Goal: Information Seeking & Learning: Learn about a topic

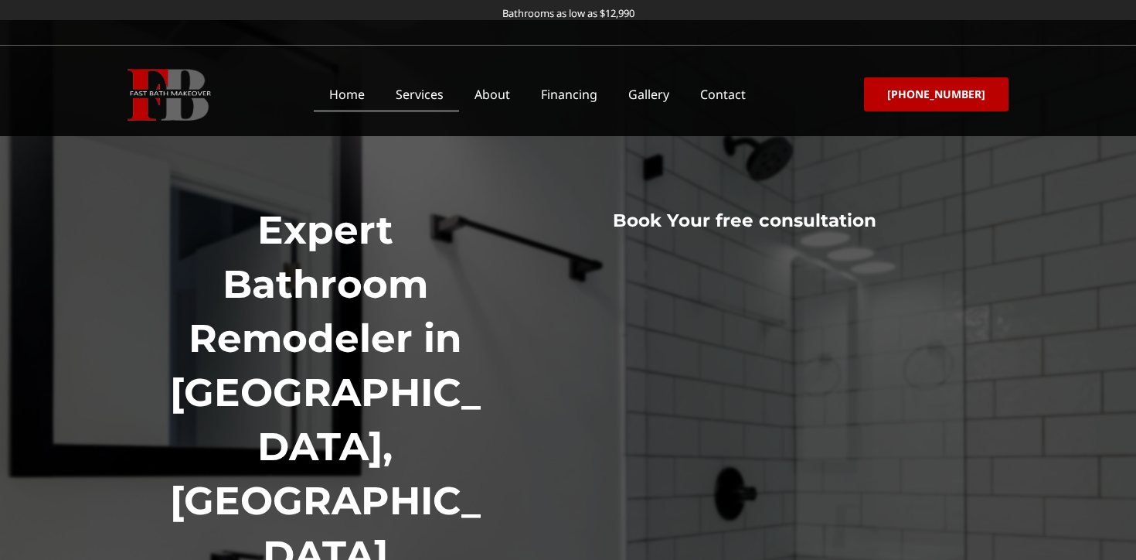
click at [441, 94] on link "Services" at bounding box center [419, 95] width 79 height 36
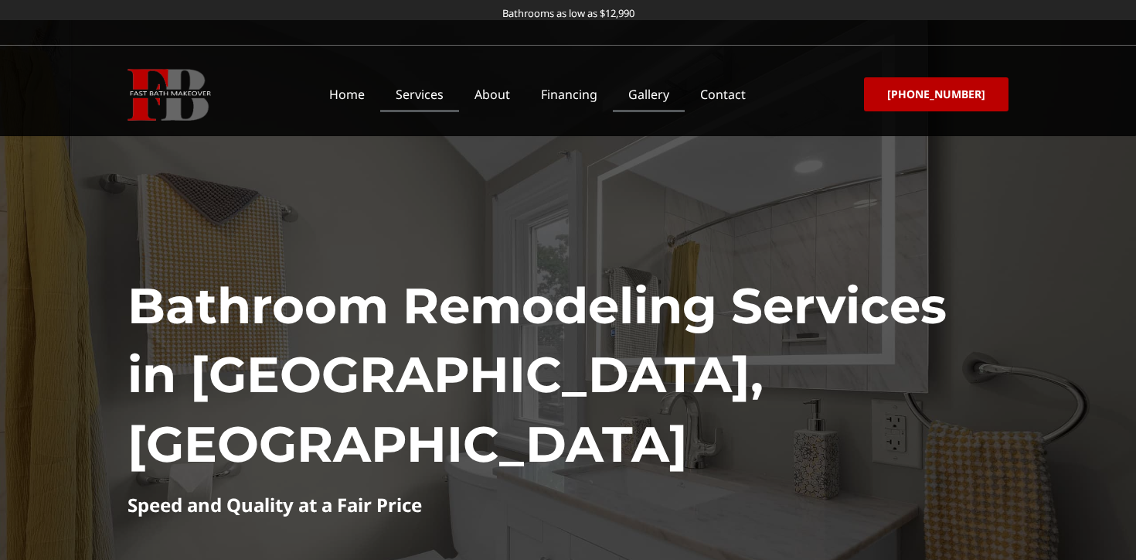
click at [633, 96] on link "Gallery" at bounding box center [649, 95] width 72 height 36
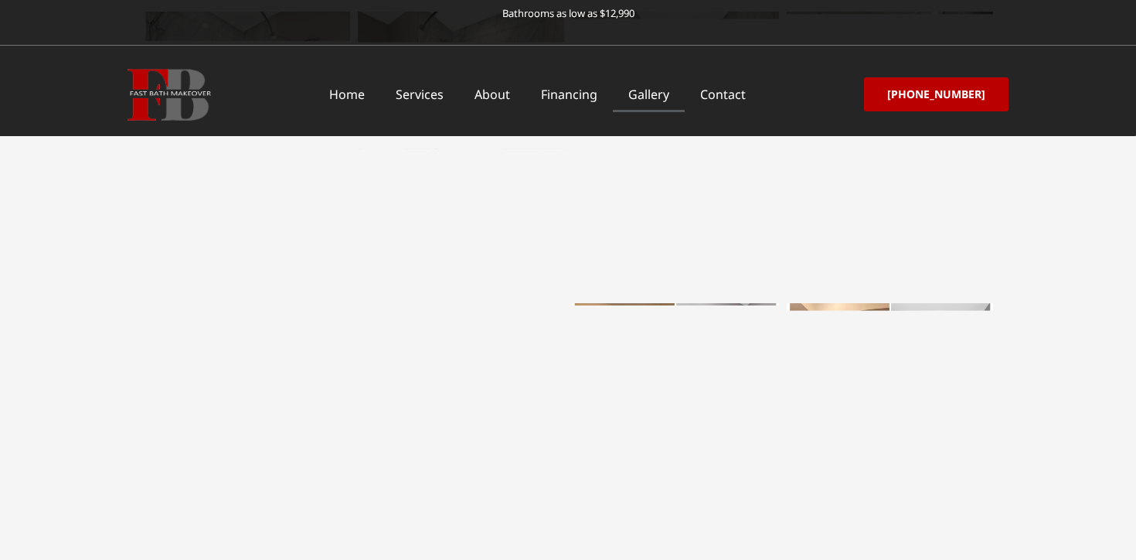
scroll to position [2568, 0]
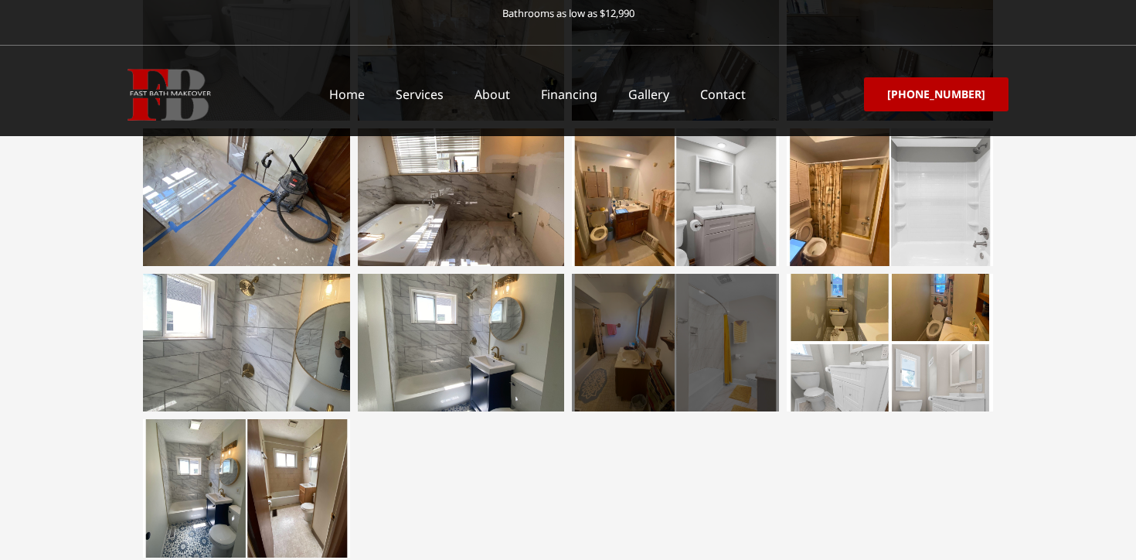
click at [616, 348] on div at bounding box center [675, 343] width 207 height 138
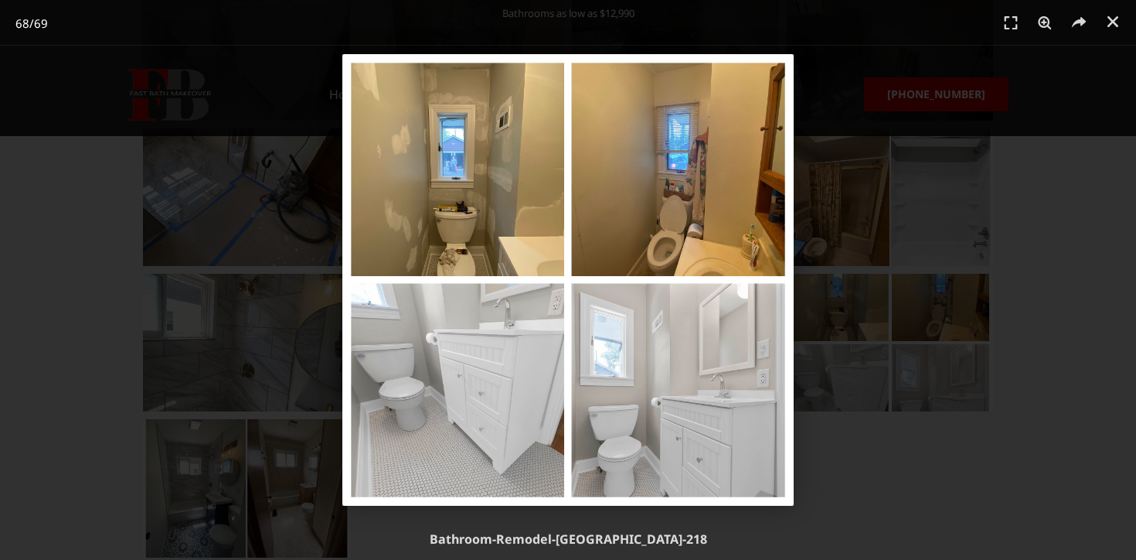
click at [1044, 409] on div "68 / 69" at bounding box center [568, 279] width 1028 height 451
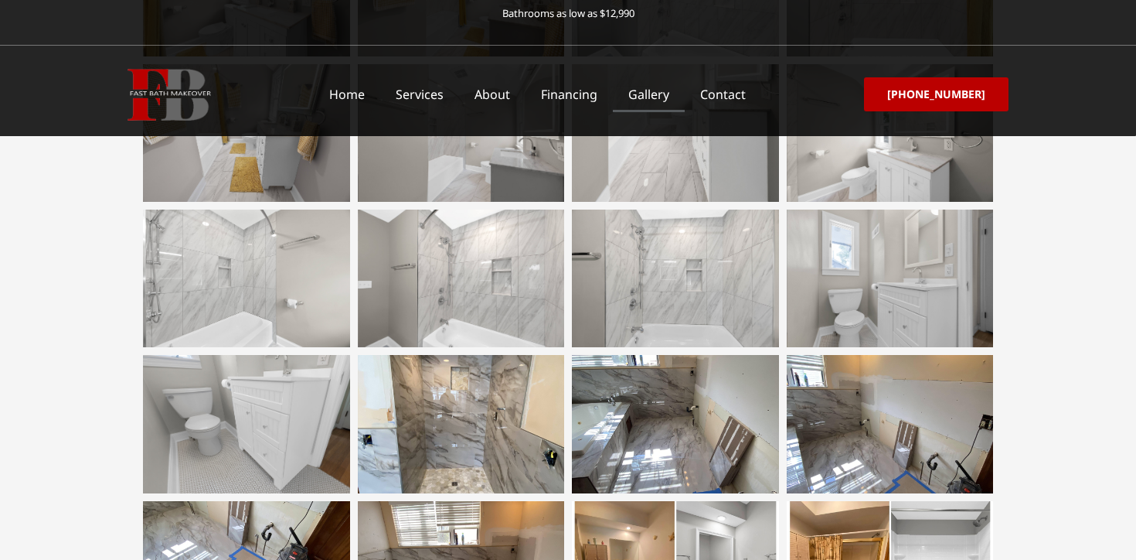
scroll to position [1876, 0]
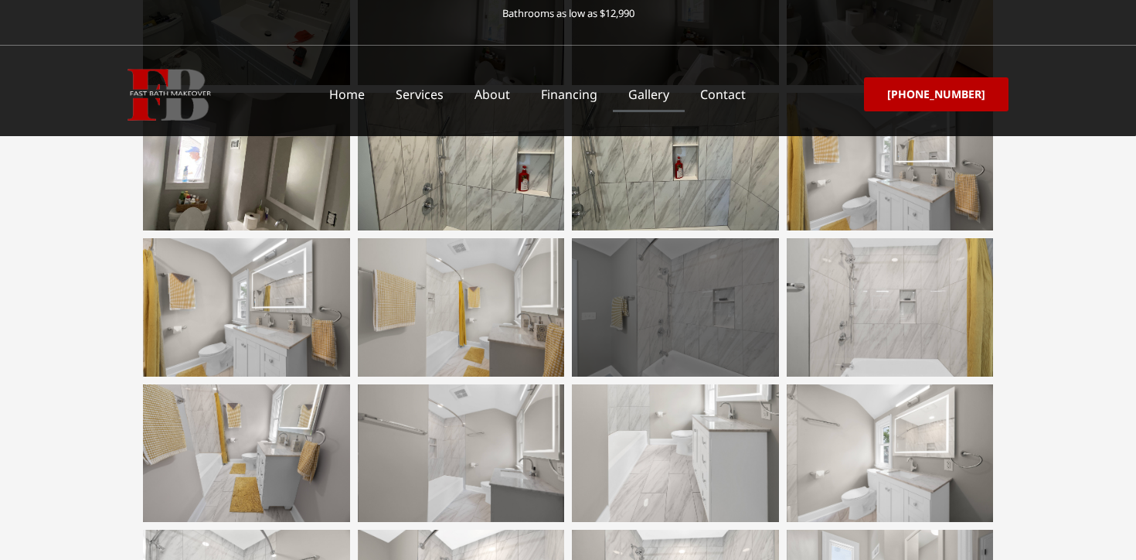
click at [622, 349] on div at bounding box center [675, 307] width 207 height 138
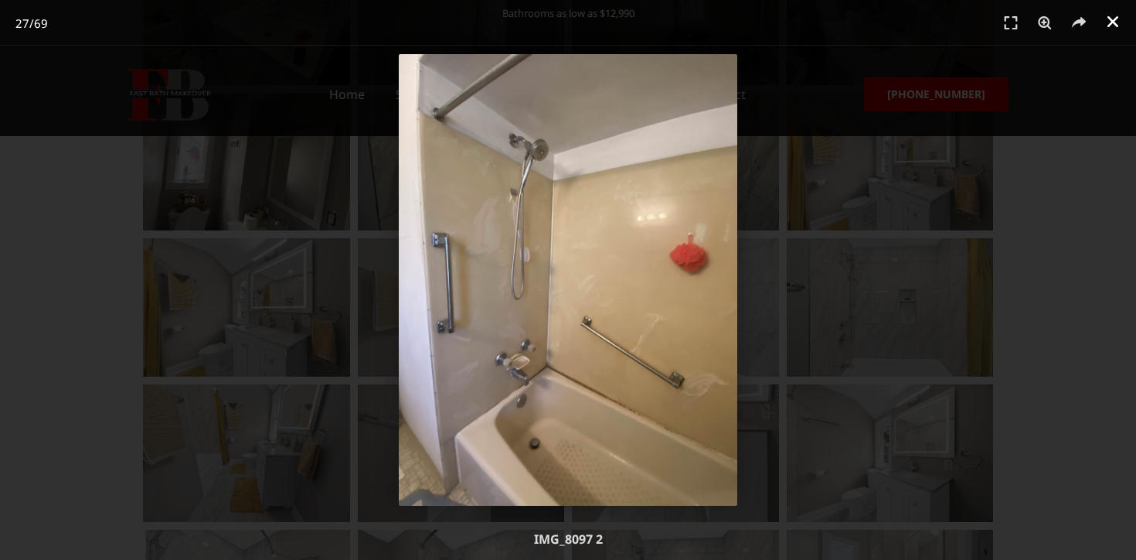
click at [1121, 25] on link "Close (Esc)" at bounding box center [1113, 21] width 23 height 23
